Goal: Task Accomplishment & Management: Use online tool/utility

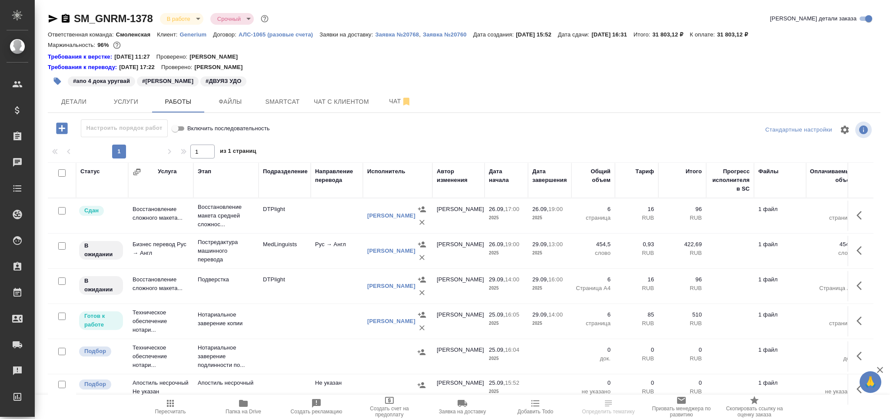
click at [288, 100] on span "Smartcat" at bounding box center [283, 101] width 42 height 11
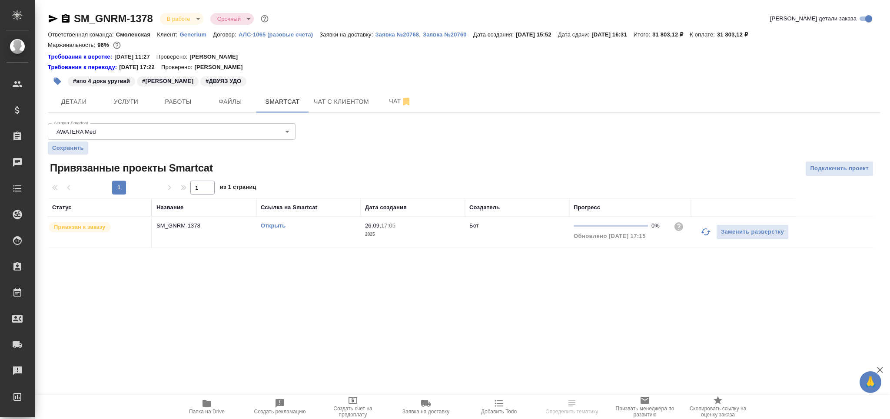
click at [280, 229] on link "Открыть" at bounding box center [273, 225] width 25 height 7
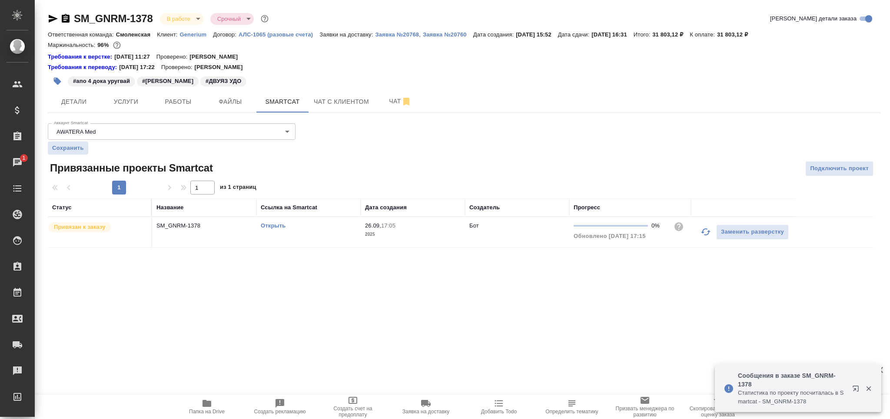
click at [448, 238] on p "2025" at bounding box center [413, 234] width 96 height 9
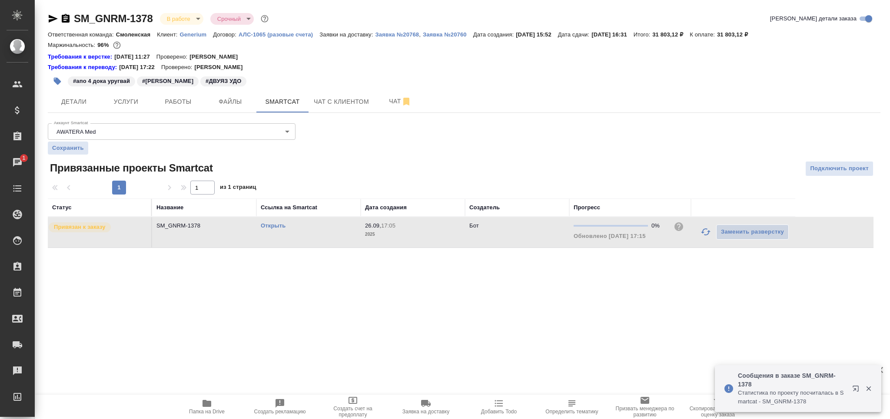
click at [448, 238] on p "2025" at bounding box center [413, 234] width 96 height 9
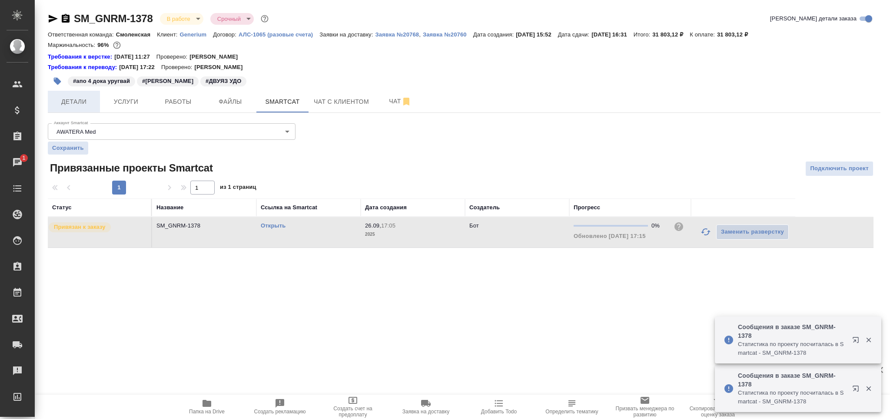
click at [62, 94] on button "Детали" at bounding box center [74, 102] width 52 height 22
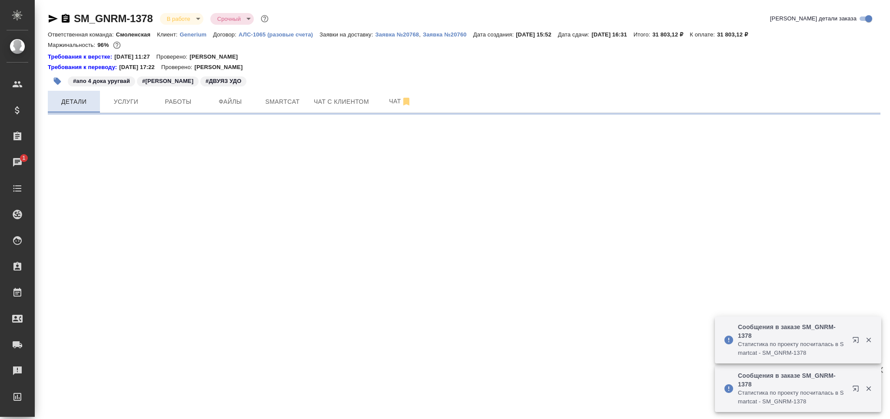
select select "RU"
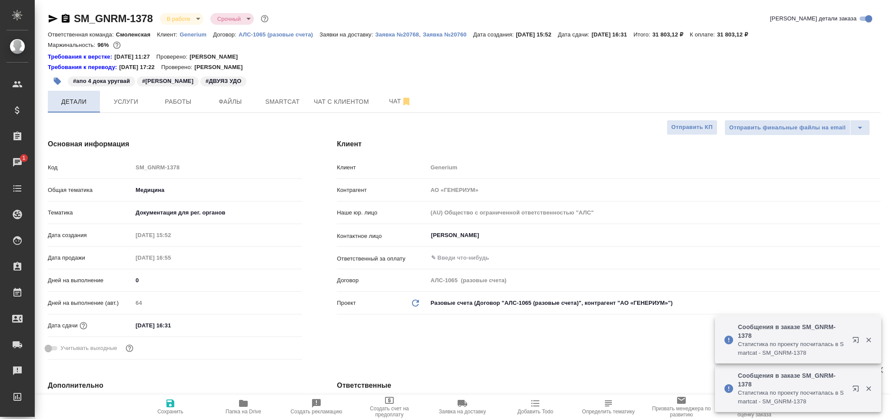
type textarea "x"
click at [193, 215] on body "🙏 .cls-1 fill:#fff; AWATERA Grabko Mariya Клиенты Спецификации Заказы 1 Чаты To…" at bounding box center [445, 209] width 890 height 419
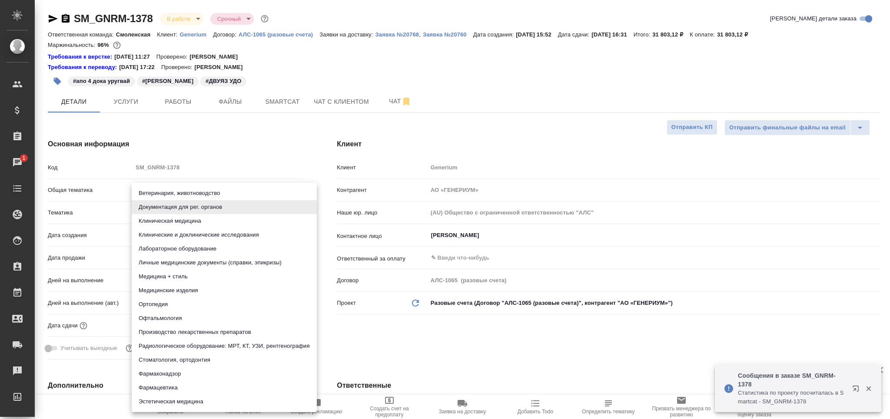
click at [178, 333] on li "Производство лекарственных препаратов" at bounding box center [224, 332] width 185 height 14
type input "614982fec5ecbb70f805293f"
type textarea "x"
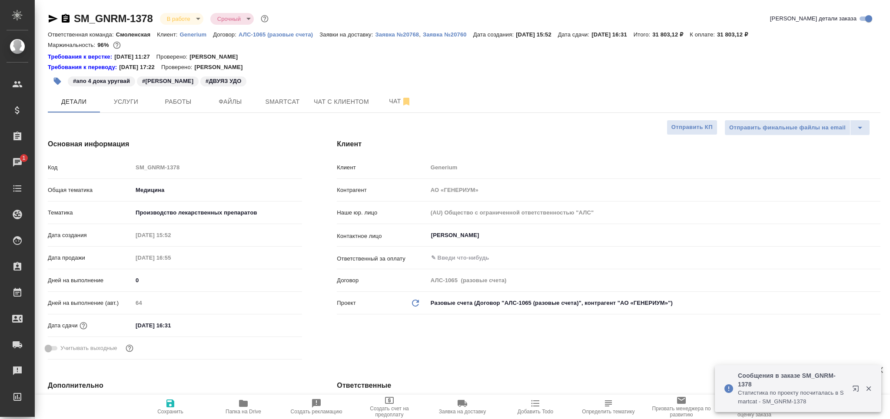
click at [164, 406] on span "Сохранить" at bounding box center [170, 406] width 63 height 17
type textarea "x"
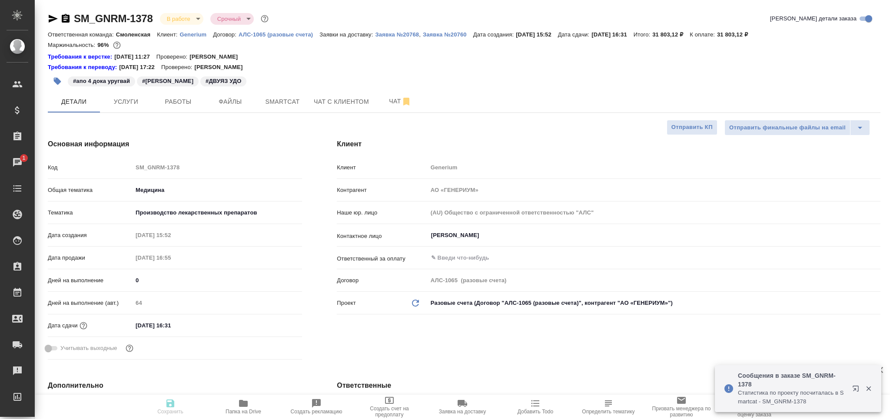
type textarea "x"
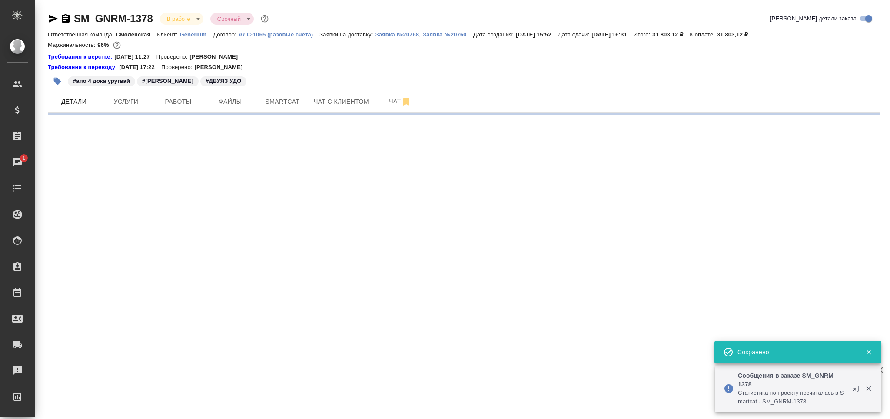
select select "RU"
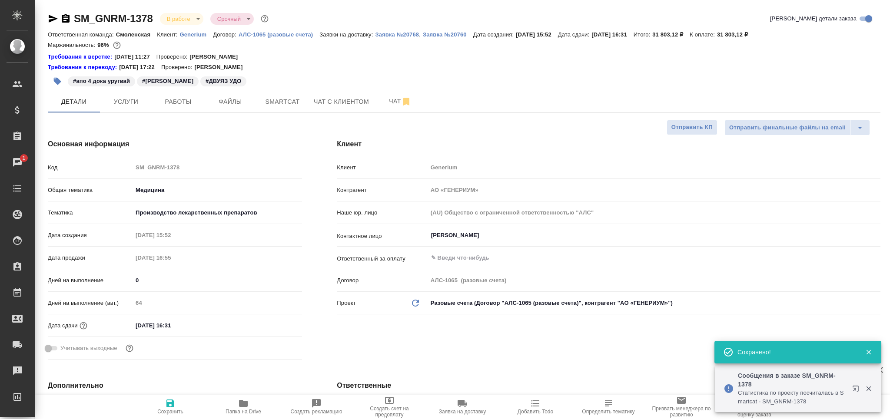
type textarea "x"
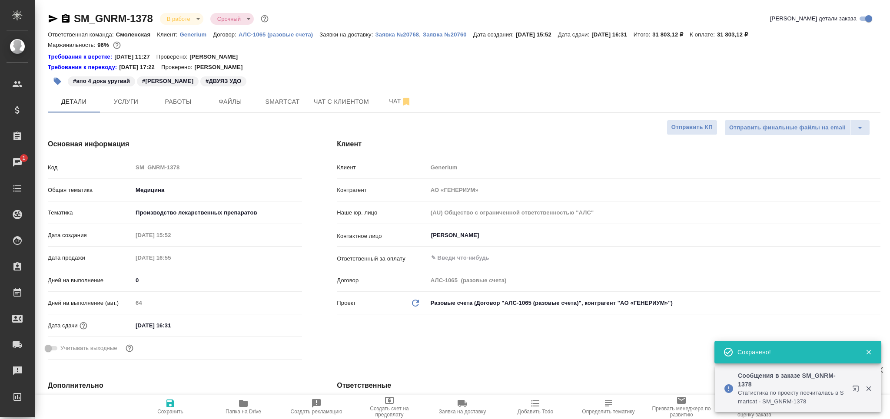
type textarea "x"
click at [182, 102] on span "Работы" at bounding box center [178, 101] width 42 height 11
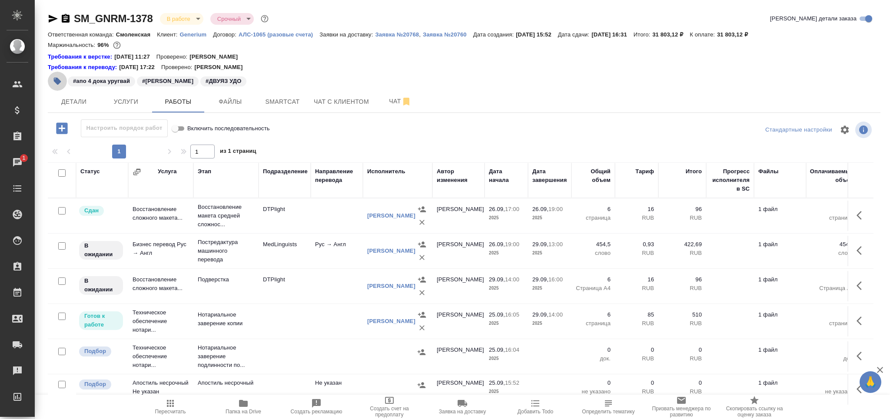
click at [53, 80] on button "button" at bounding box center [57, 81] width 19 height 19
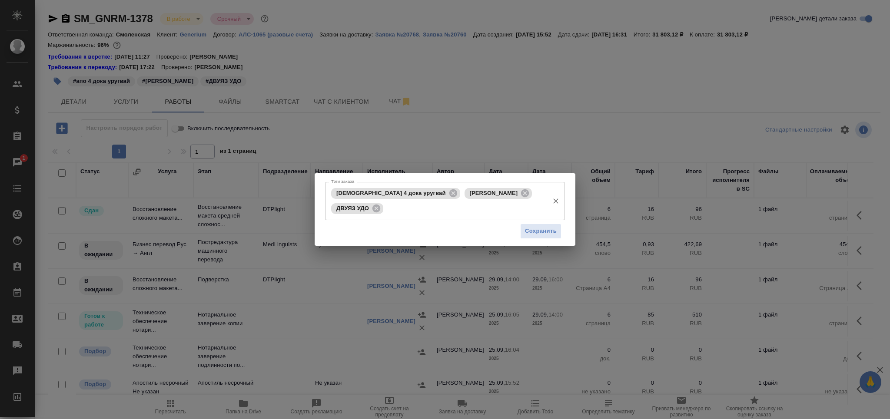
click at [463, 212] on input "Тэги заказа" at bounding box center [464, 208] width 159 height 15
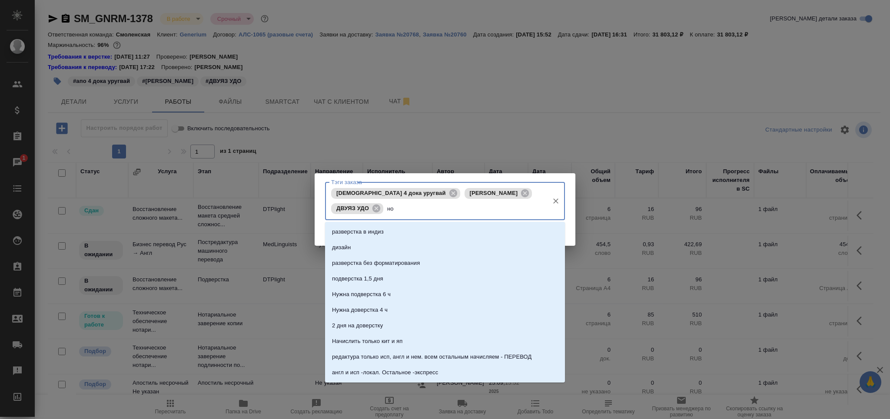
type input "нот"
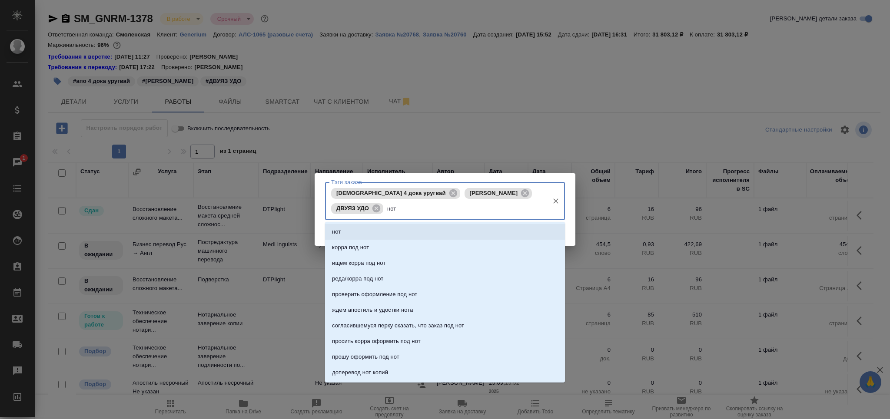
click at [451, 228] on li "нот" at bounding box center [445, 232] width 240 height 16
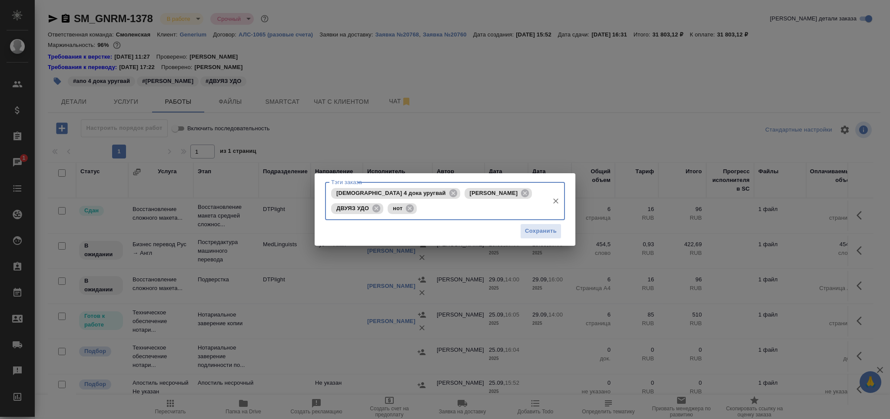
click at [543, 241] on div "Сохранить" at bounding box center [445, 231] width 240 height 22
click at [544, 229] on span "Сохранить" at bounding box center [541, 231] width 32 height 10
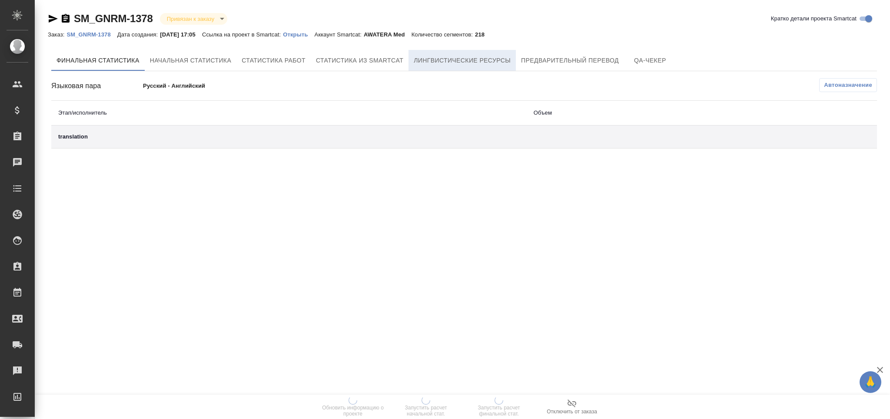
click at [467, 59] on span "Лингвистические ресурсы" at bounding box center [462, 60] width 97 height 11
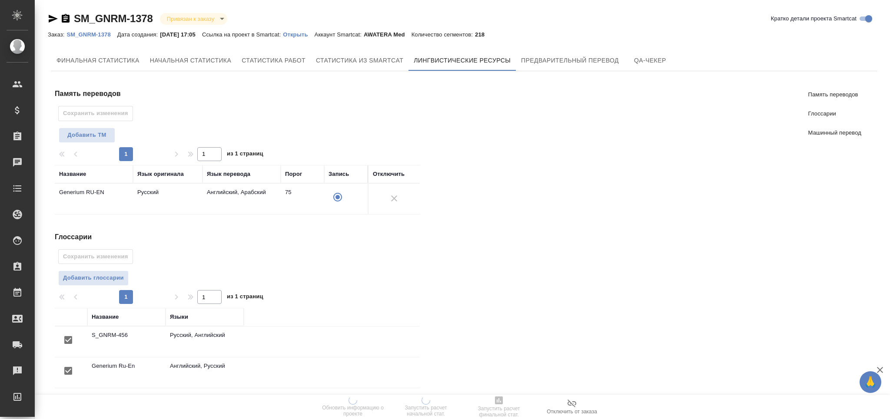
scroll to position [116, 0]
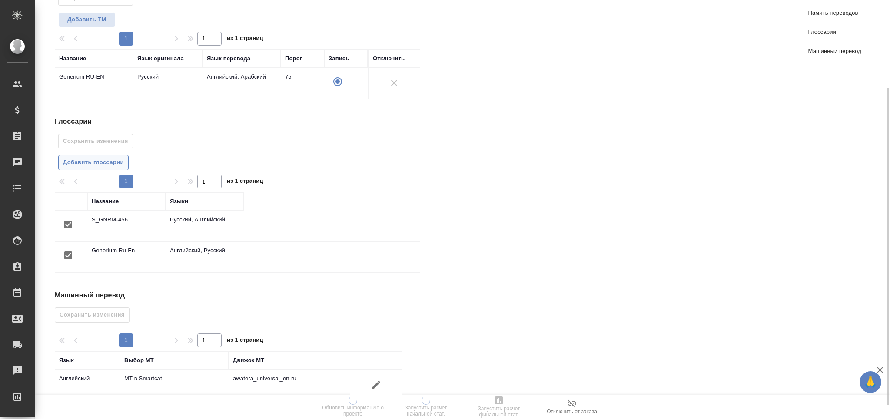
click at [102, 160] on span "Добавить глоссарии" at bounding box center [93, 163] width 61 height 10
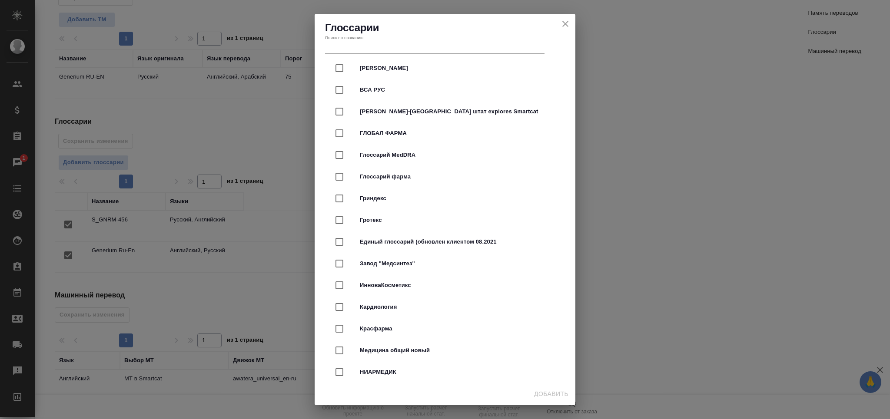
scroll to position [2143, 0]
click at [412, 176] on span "Глоссарий фарма" at bounding box center [457, 176] width 195 height 9
checkbox input "true"
click at [547, 393] on span "Добавить" at bounding box center [551, 394] width 34 height 11
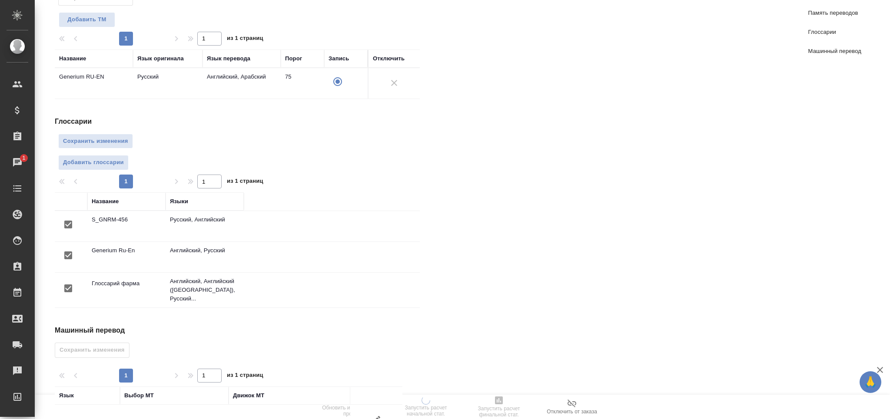
scroll to position [0, 0]
click at [107, 139] on span "Сохранить изменения" at bounding box center [95, 141] width 65 height 10
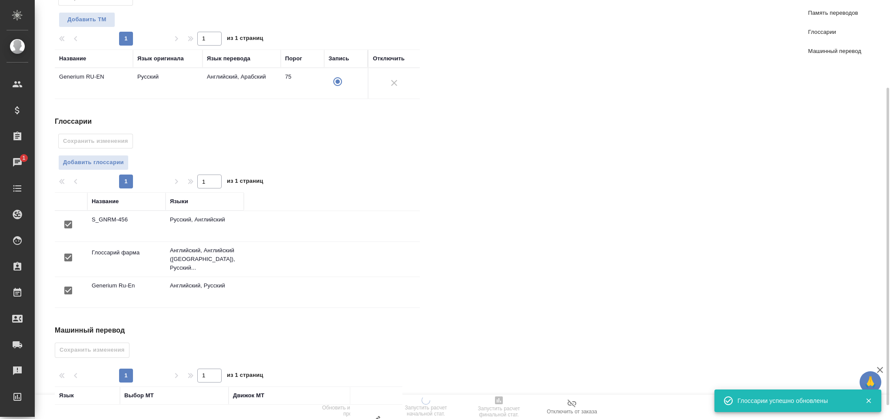
scroll to position [164, 0]
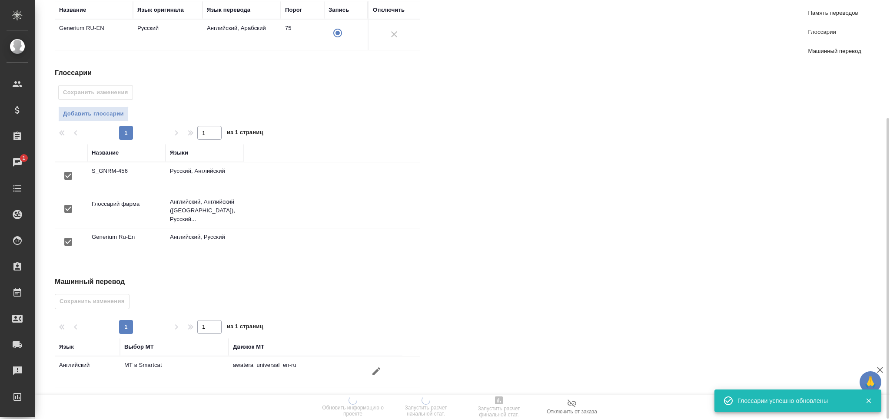
click at [374, 366] on icon "button" at bounding box center [376, 371] width 10 height 10
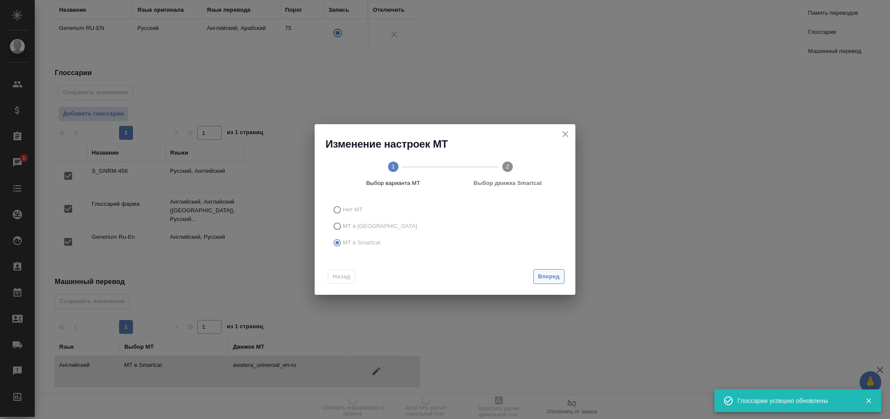
click at [551, 272] on span "Вперед" at bounding box center [549, 277] width 22 height 10
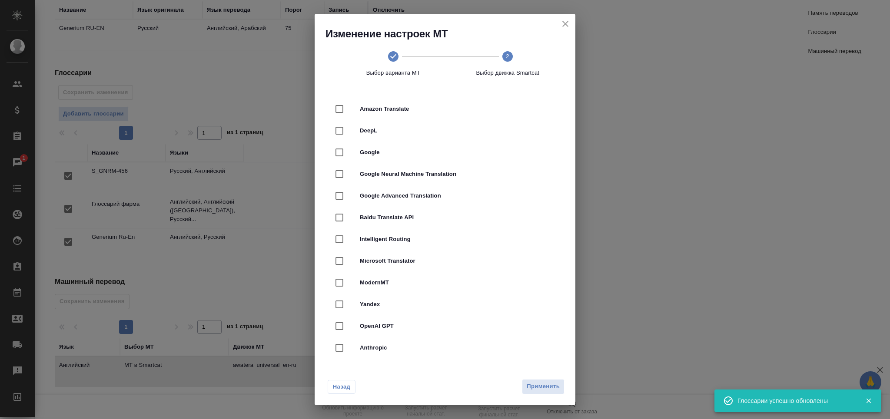
scroll to position [116, 0]
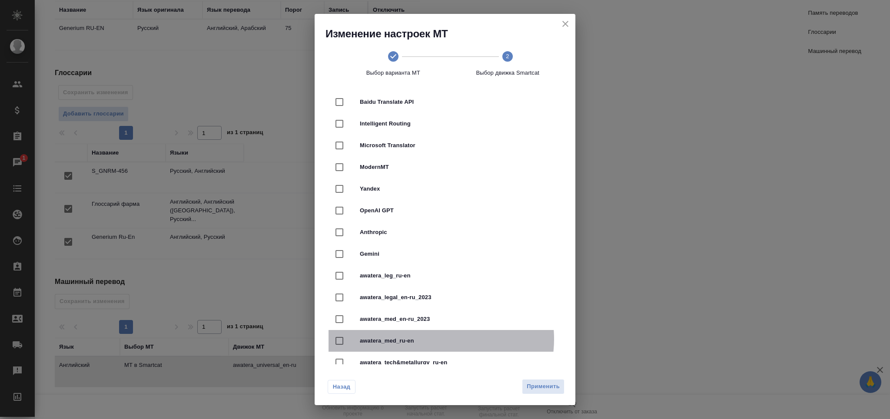
click at [437, 339] on span "awatera_med_ru-en" at bounding box center [457, 341] width 195 height 9
checkbox input "true"
checkbox input "false"
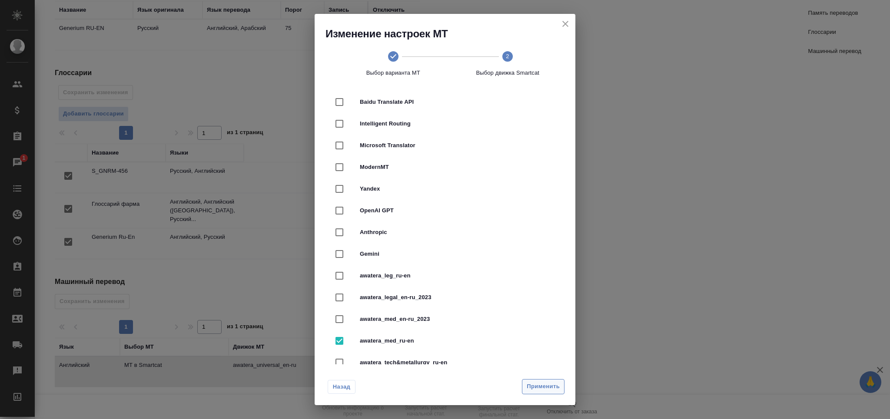
click at [531, 386] on span "Применить" at bounding box center [543, 387] width 33 height 10
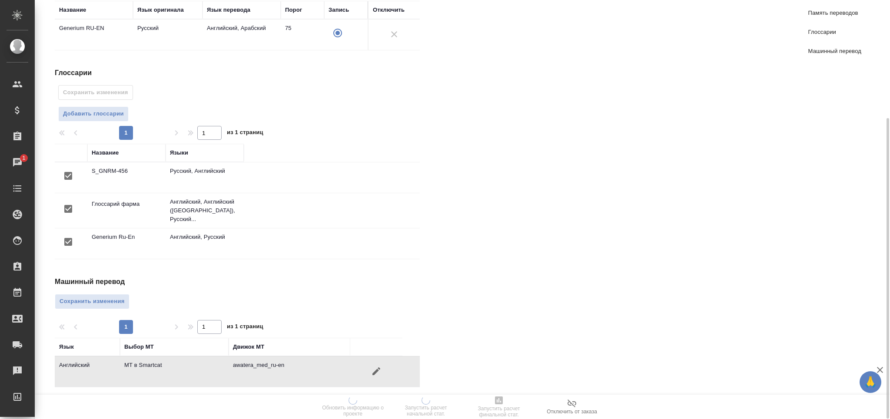
click at [110, 300] on span "Сохранить изменения" at bounding box center [92, 302] width 65 height 10
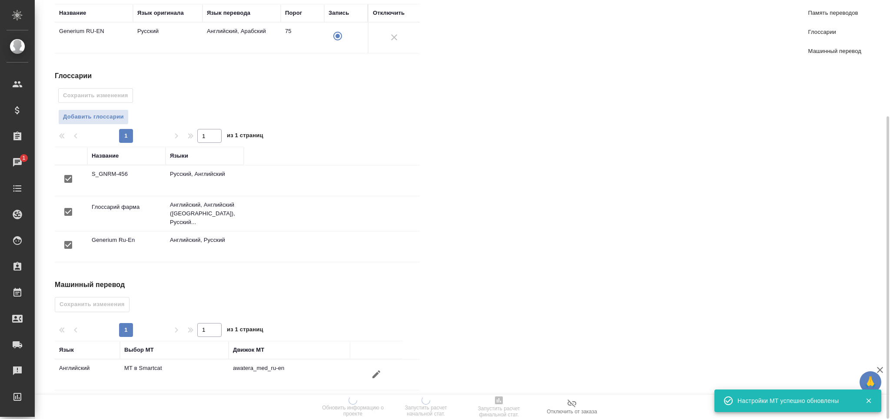
scroll to position [0, 0]
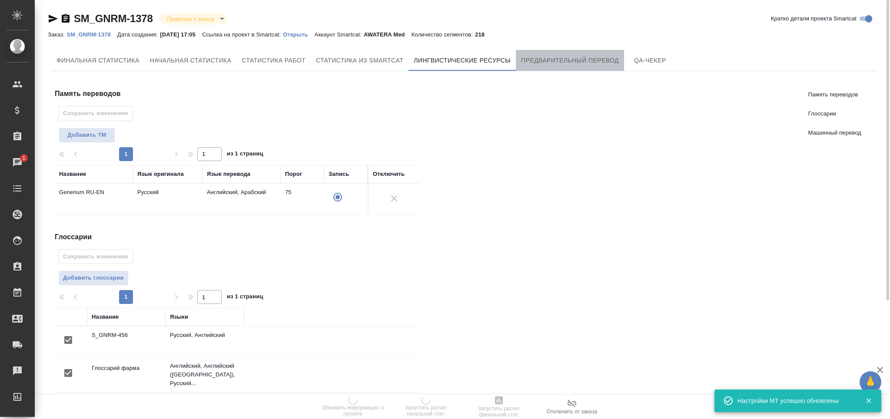
click at [601, 60] on span "Предварительный перевод" at bounding box center [570, 60] width 98 height 11
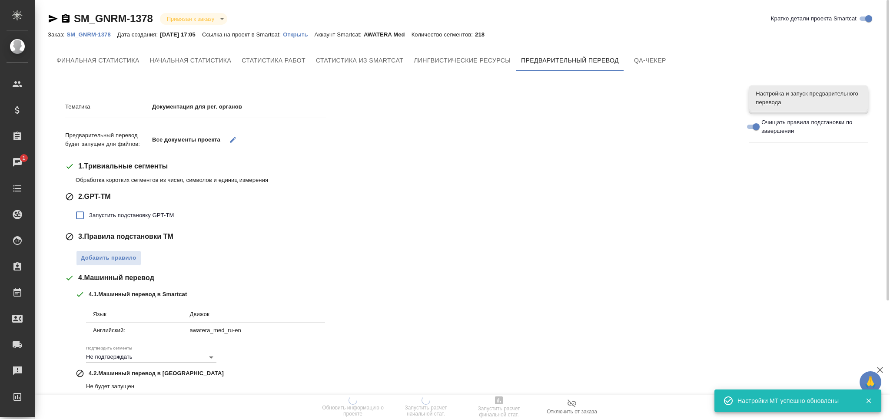
click at [144, 218] on span "Запустить подстановку GPT-TM" at bounding box center [131, 215] width 85 height 9
click at [89, 218] on input "Запустить подстановку GPT-TM" at bounding box center [80, 215] width 18 height 18
checkbox input "true"
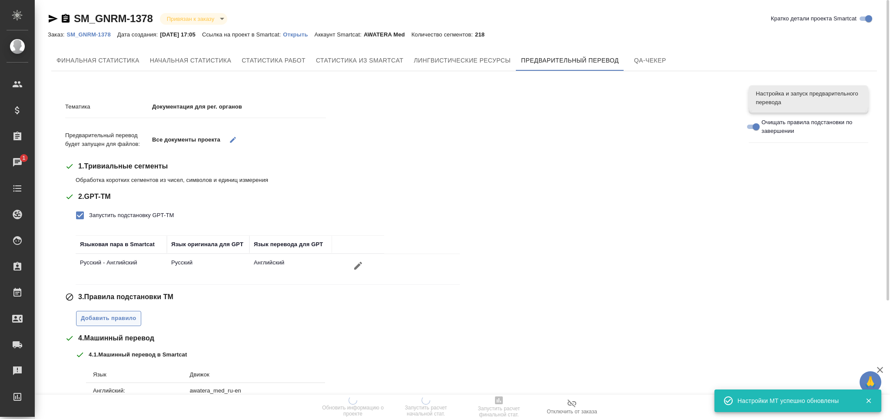
click at [115, 317] on span "Добавить правило" at bounding box center [109, 319] width 56 height 10
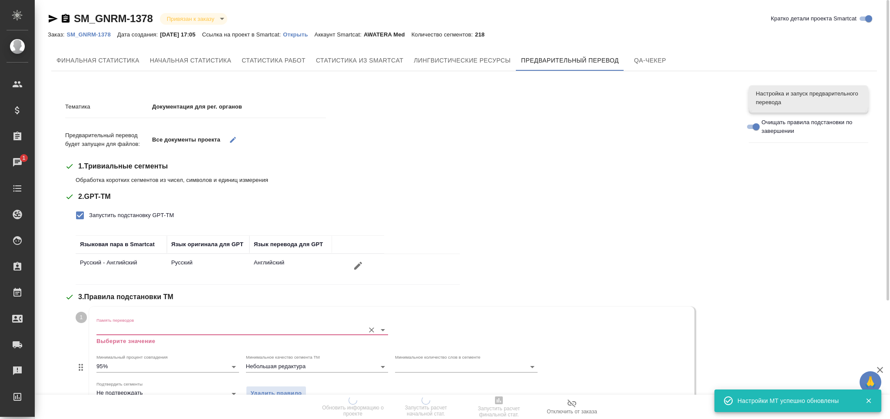
click at [119, 327] on input "Память переводов" at bounding box center [228, 330] width 264 height 10
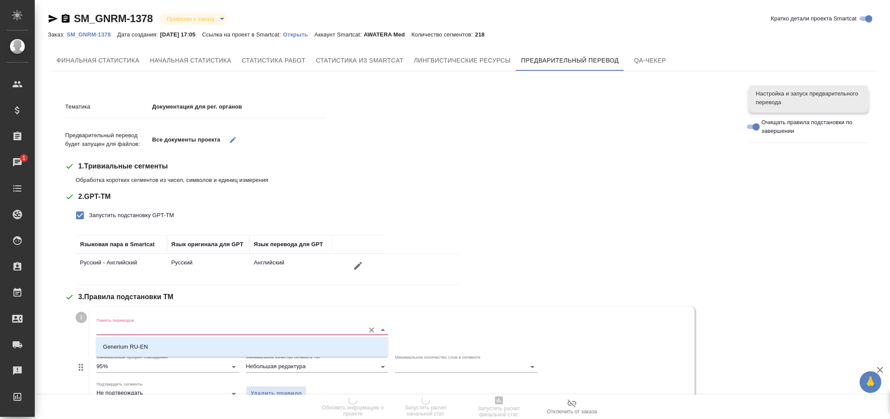
click at [126, 343] on p "Generium RU-EN" at bounding box center [125, 347] width 45 height 9
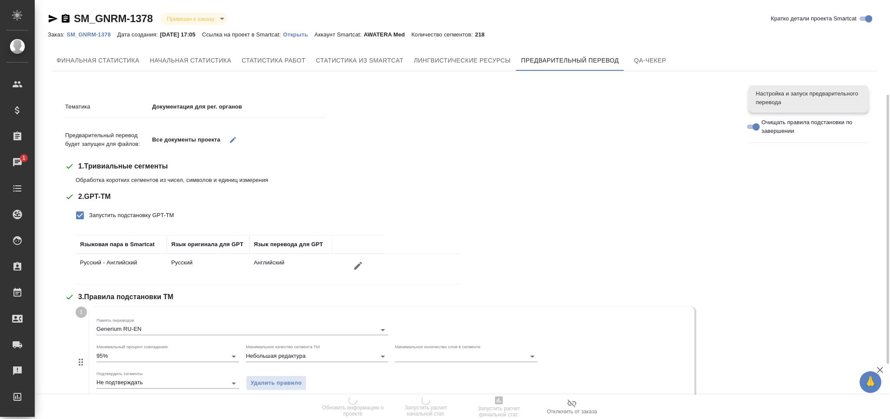
scroll to position [233, 0]
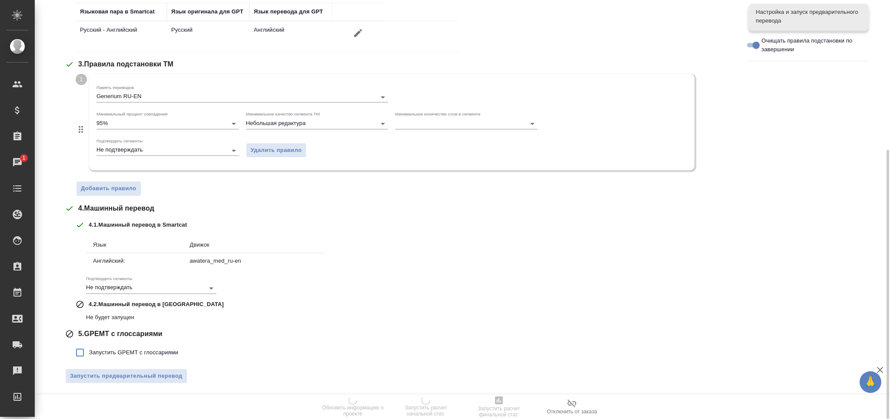
click at [135, 352] on span "Запустить GPEMT с глоссариями" at bounding box center [133, 352] width 89 height 9
click at [89, 352] on input "Запустить GPEMT с глоссариями" at bounding box center [80, 353] width 18 height 18
checkbox input "true"
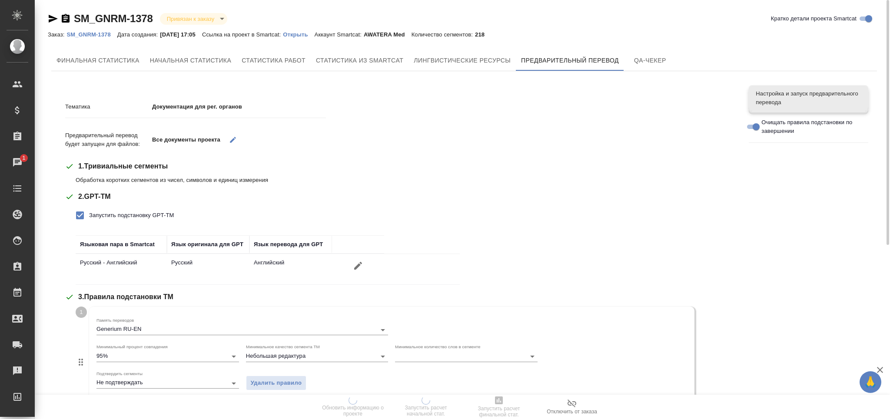
scroll to position [297, 0]
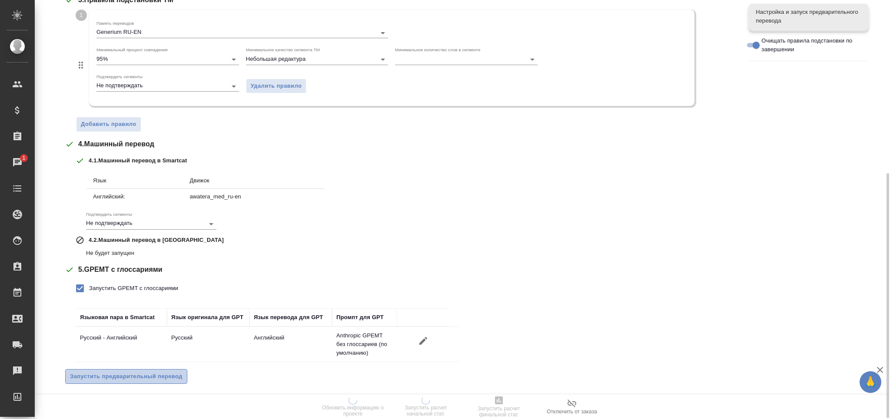
click at [145, 373] on span "Запустить предварительный перевод" at bounding box center [126, 377] width 113 height 10
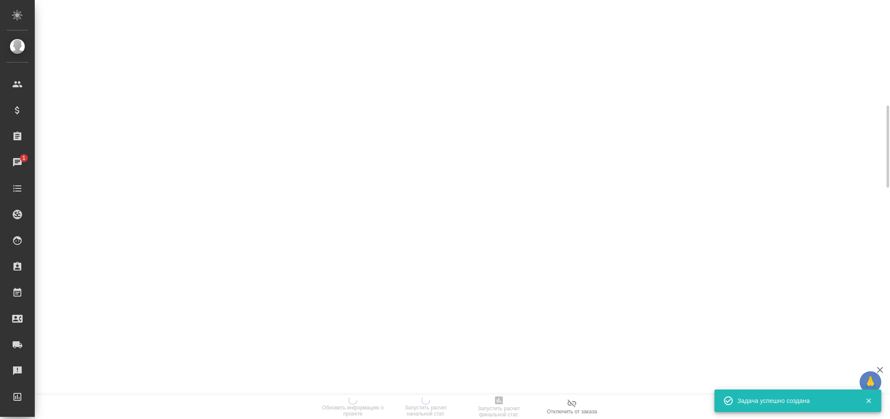
scroll to position [0, 0]
